Goal: Transaction & Acquisition: Purchase product/service

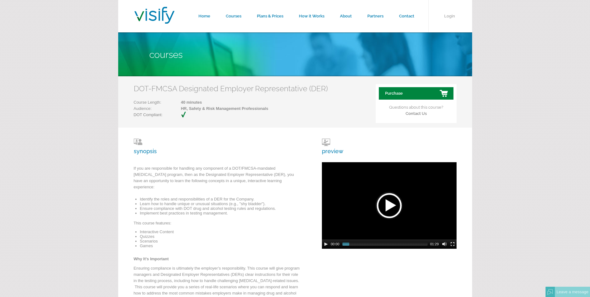
click at [408, 90] on link "Purchase" at bounding box center [416, 93] width 75 height 12
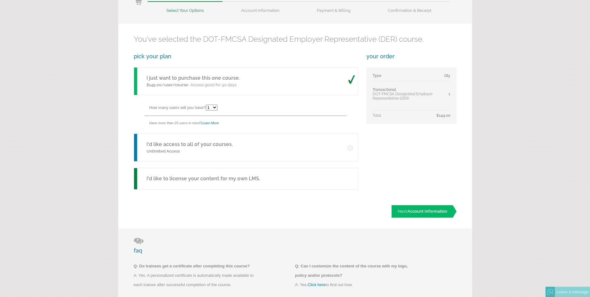
scroll to position [93, 0]
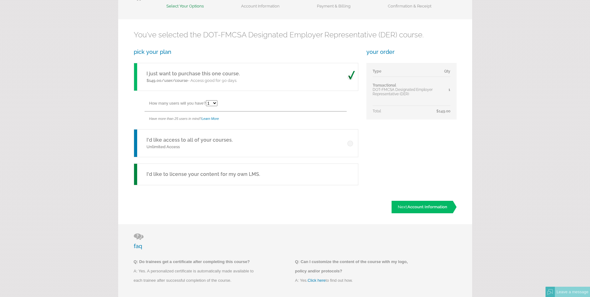
click at [192, 146] on p "Unlimited Access" at bounding box center [189, 147] width 86 height 6
click at [352, 143] on span at bounding box center [350, 141] width 7 height 9
click at [0, 0] on input "radio" at bounding box center [0, 0] width 0 height 0
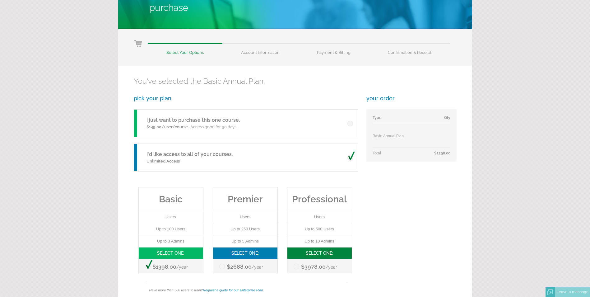
scroll to position [31, 0]
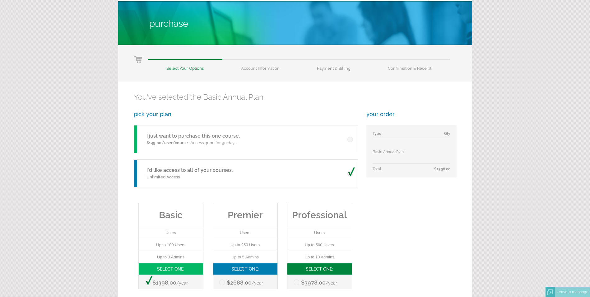
click at [350, 139] on span at bounding box center [350, 137] width 7 height 9
click at [0, 0] on input "radio" at bounding box center [0, 0] width 0 height 0
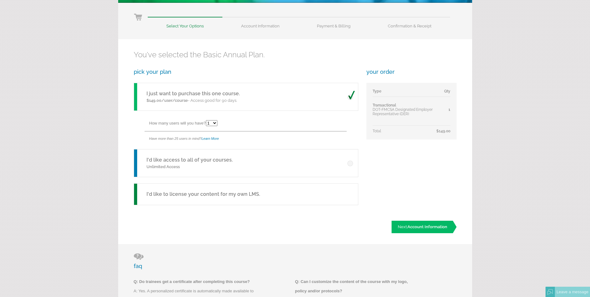
scroll to position [0, 0]
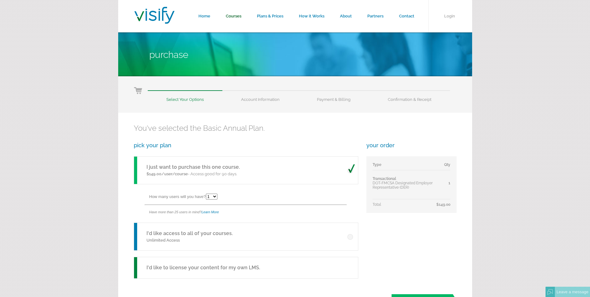
click at [239, 17] on link "Courses" at bounding box center [233, 16] width 31 height 32
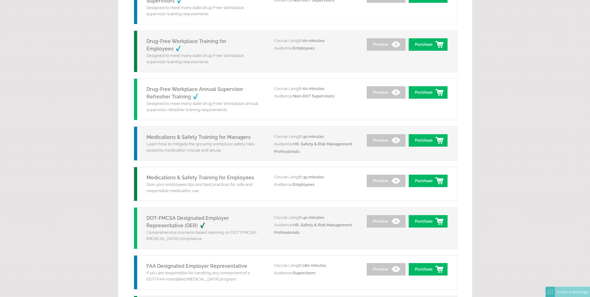
scroll to position [591, 0]
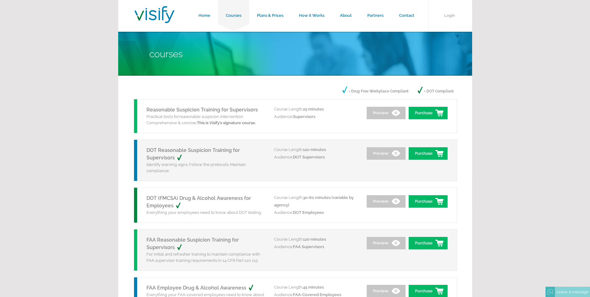
scroll to position [0, 0]
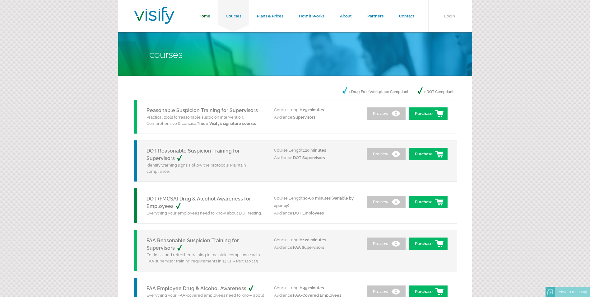
click at [206, 10] on link "Home" at bounding box center [204, 16] width 27 height 32
